Goal: Navigation & Orientation: Find specific page/section

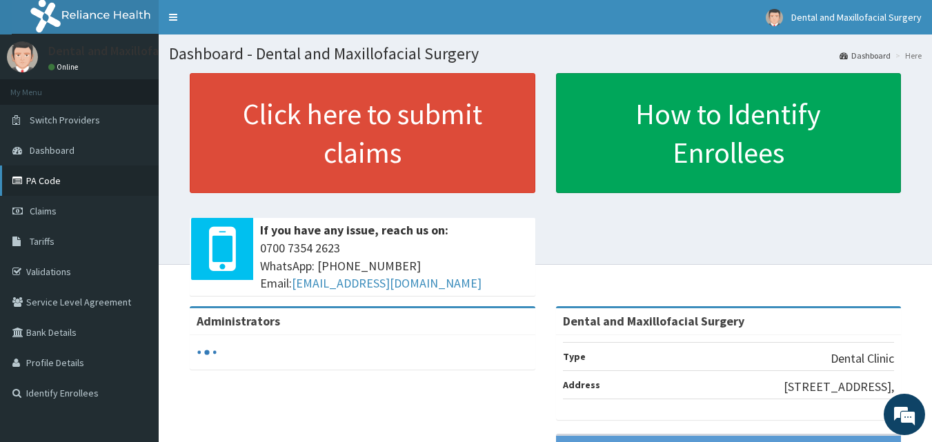
click at [42, 180] on link "PA Code" at bounding box center [79, 180] width 159 height 30
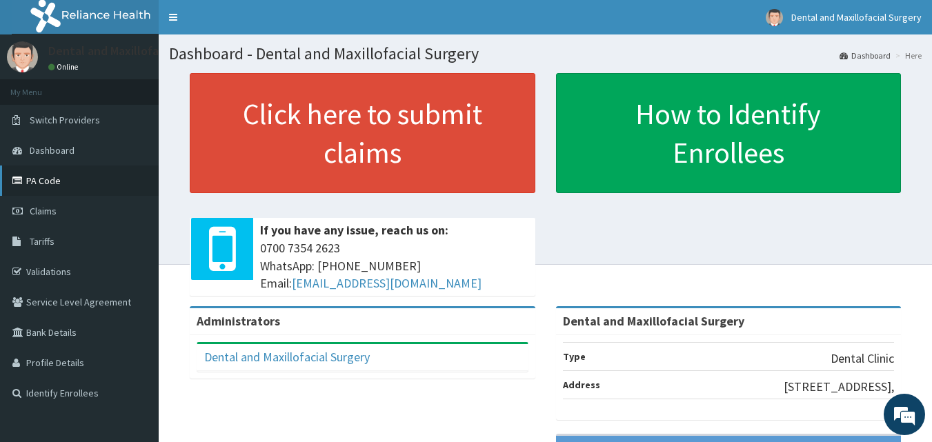
click at [56, 180] on link "PA Code" at bounding box center [79, 180] width 159 height 30
